Goal: Submit feedback/report problem: Submit feedback/report problem

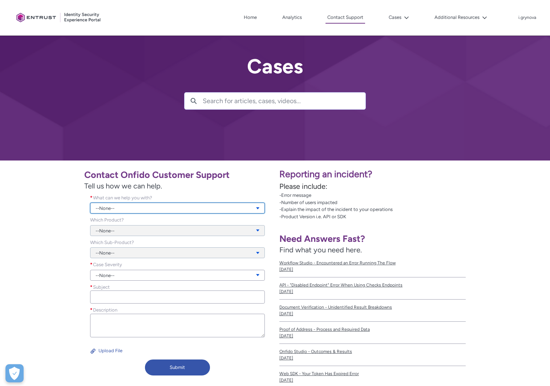
click at [165, 208] on link "--None--" at bounding box center [177, 208] width 175 height 11
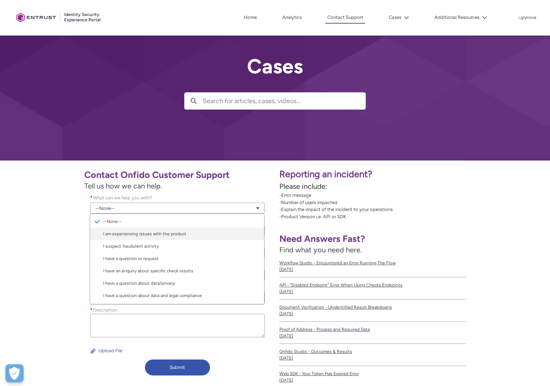
click at [201, 234] on link "I am experiencing issues with the product" at bounding box center [177, 234] width 174 height 12
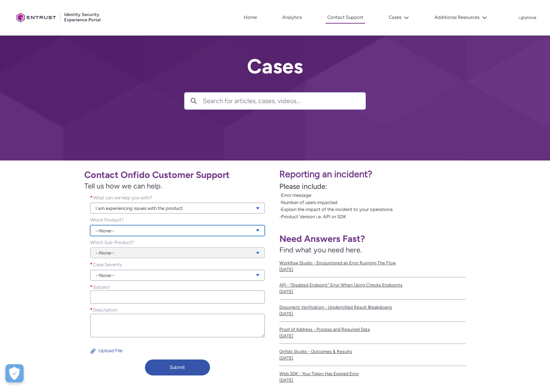
click at [199, 231] on link "--None--" at bounding box center [177, 230] width 175 height 11
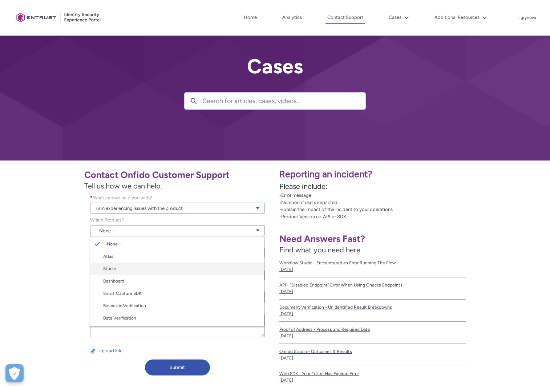
click at [211, 268] on link "Studio" at bounding box center [177, 269] width 174 height 12
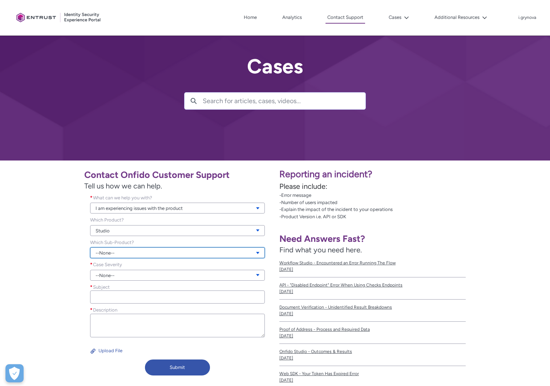
click at [169, 253] on link "--None--" at bounding box center [177, 253] width 175 height 11
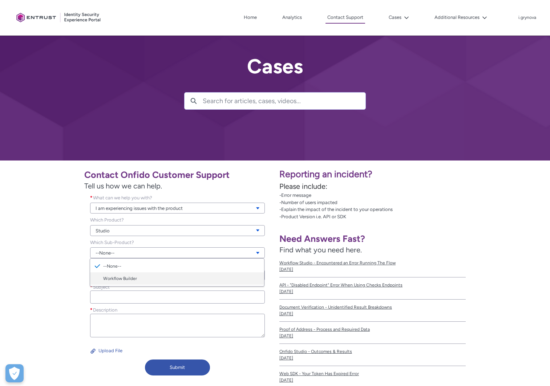
click at [164, 279] on link "Workflow Builder" at bounding box center [177, 279] width 174 height 12
click at [165, 276] on link "--None--" at bounding box center [177, 275] width 175 height 11
click at [178, 314] on link "Urgent" at bounding box center [177, 313] width 174 height 12
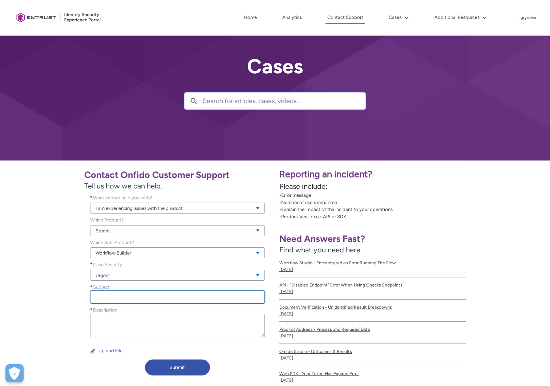
click at [148, 299] on input "Subject *" at bounding box center [177, 297] width 175 height 13
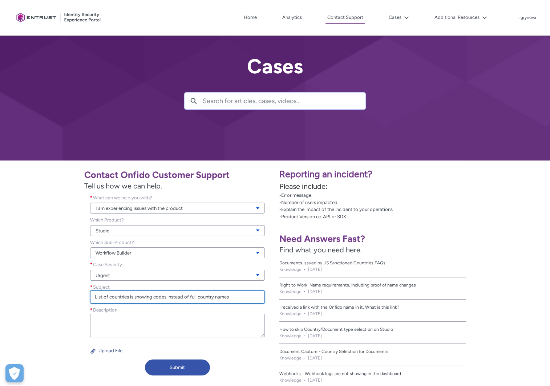
type input "List of countries is showing codes instead of full country names"
click at [115, 351] on button "Upload File" at bounding box center [106, 351] width 33 height 12
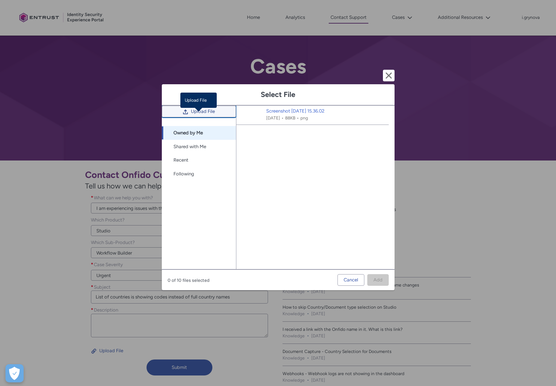
click at [204, 117] on span "Upload File" at bounding box center [203, 111] width 24 height 11
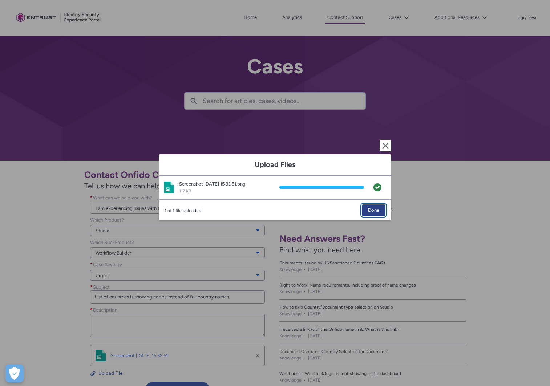
click at [373, 213] on span "Done" at bounding box center [373, 210] width 11 height 11
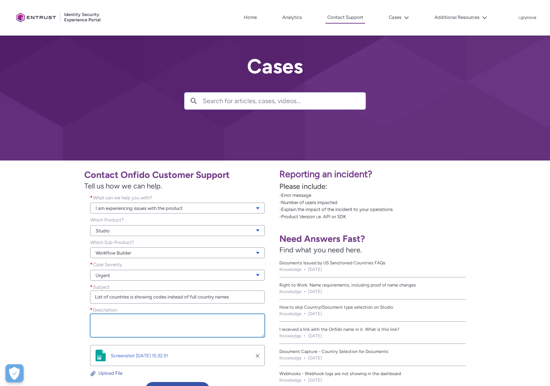
click at [234, 321] on textarea "Description *" at bounding box center [177, 326] width 175 height 24
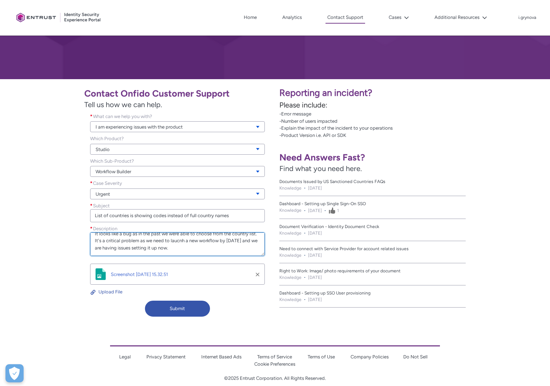
scroll to position [91, 0]
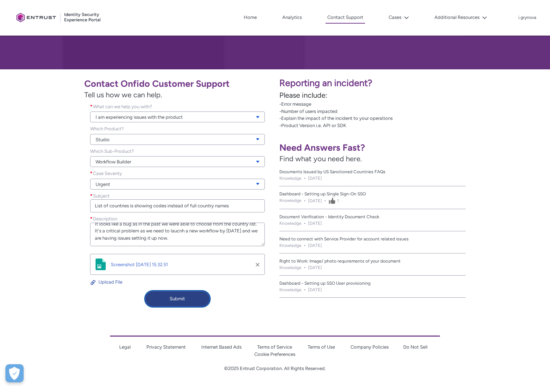
type textarea "When setting up a rule that the workflow needs to check that the document is su…"
click at [190, 298] on button "Submit" at bounding box center [177, 299] width 65 height 16
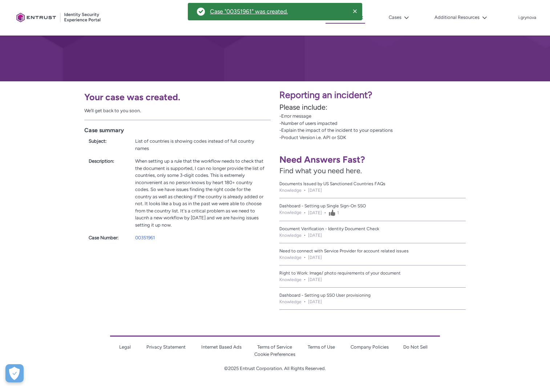
scroll to position [79, 0]
